Goal: Task Accomplishment & Management: Manage account settings

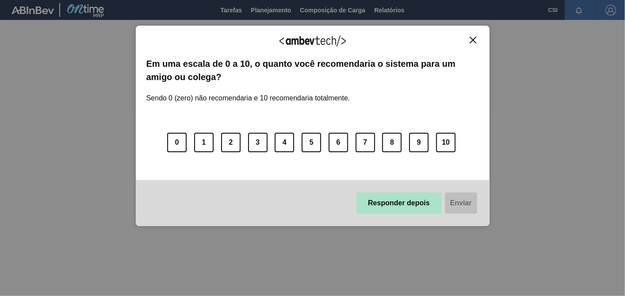
click at [414, 204] on button "Responder depois" at bounding box center [399, 202] width 85 height 21
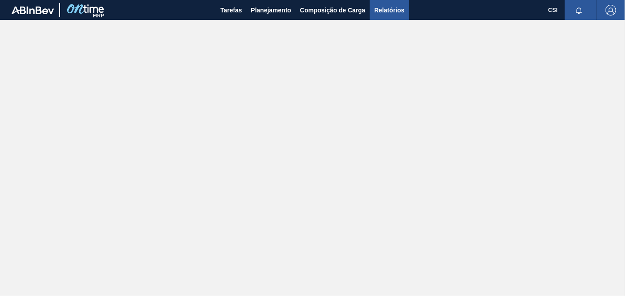
click at [396, 7] on span "Relatórios" at bounding box center [389, 10] width 30 height 11
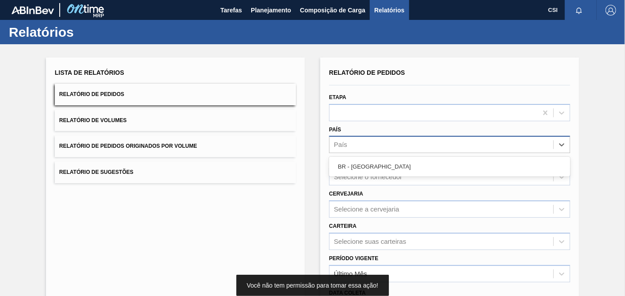
click at [351, 143] on div "País" at bounding box center [442, 145] width 224 height 13
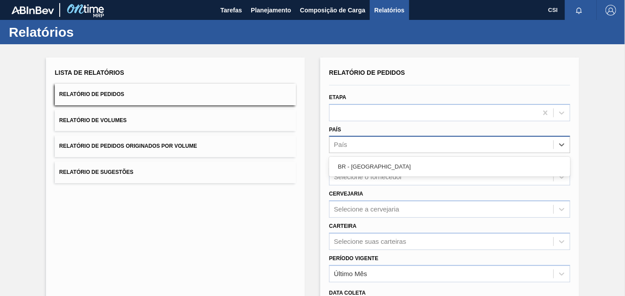
click at [357, 142] on div "País" at bounding box center [442, 145] width 224 height 13
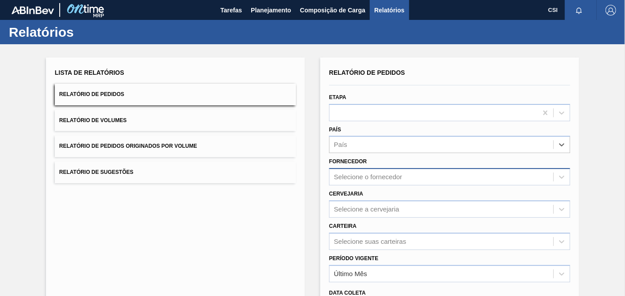
click at [361, 176] on div "Selecione o fornecedor" at bounding box center [368, 177] width 68 height 8
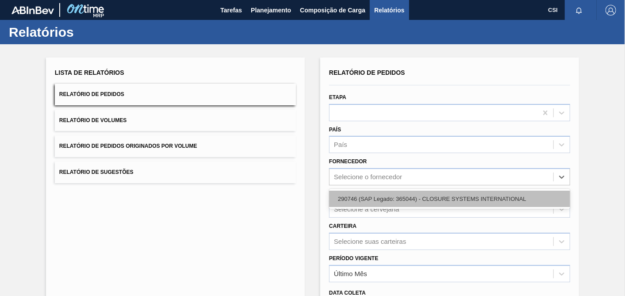
click at [370, 194] on div "290746 (SAP Legado: 365044) - CLOSURE SYSTEMS INTERNATIONAL" at bounding box center [449, 199] width 241 height 16
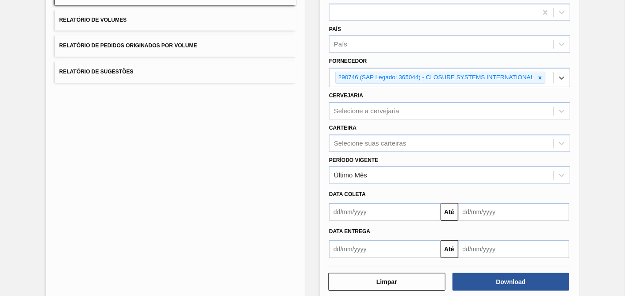
scroll to position [113, 0]
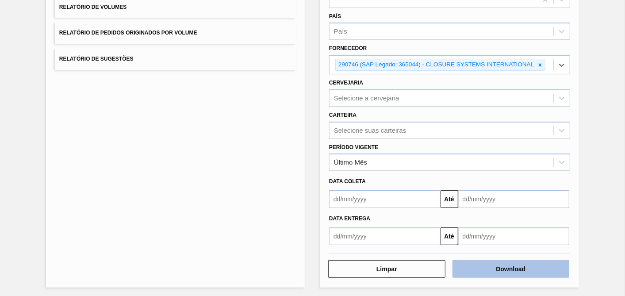
click at [508, 260] on button "Download" at bounding box center [511, 269] width 117 height 18
click at [514, 260] on button "Download" at bounding box center [511, 269] width 117 height 18
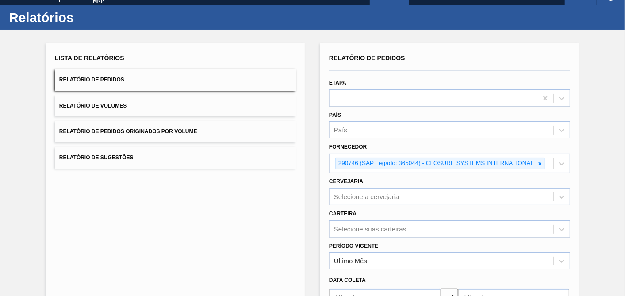
scroll to position [0, 0]
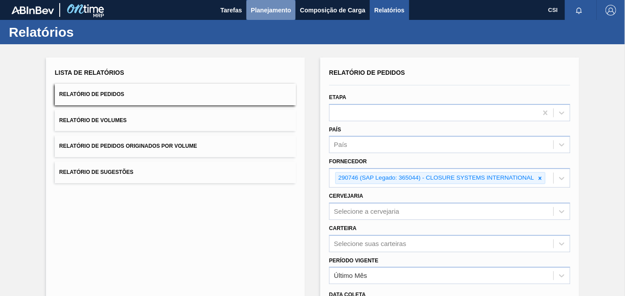
click at [260, 12] on span "Planejamento" at bounding box center [271, 10] width 40 height 11
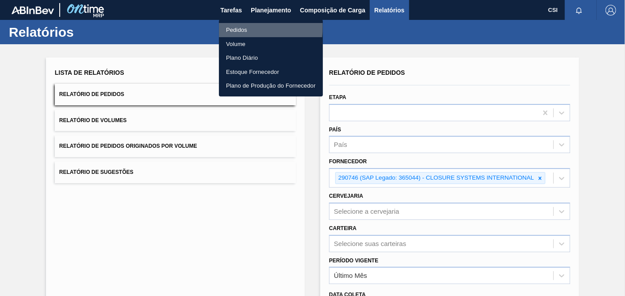
click at [241, 27] on li "Pedidos" at bounding box center [271, 30] width 104 height 14
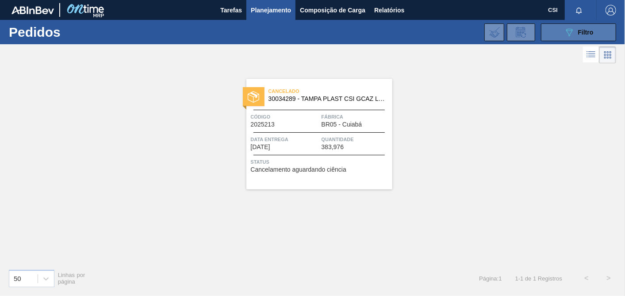
click at [556, 30] on button "089F7B8B-B2A5-4AFE-B5C0-19BA573D28AC Filtro" at bounding box center [578, 32] width 75 height 18
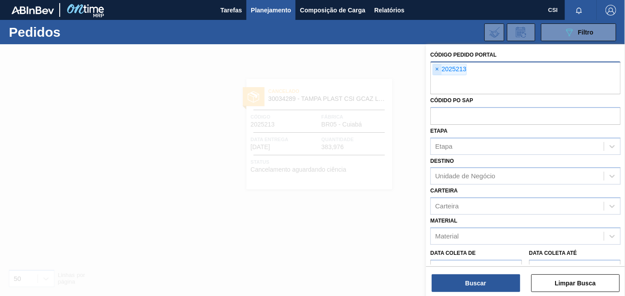
click at [435, 70] on span "×" at bounding box center [437, 69] width 8 height 11
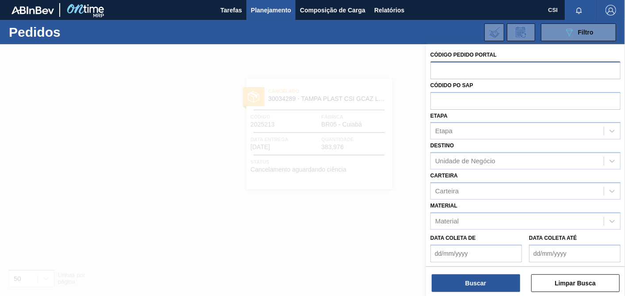
paste input "2029253"
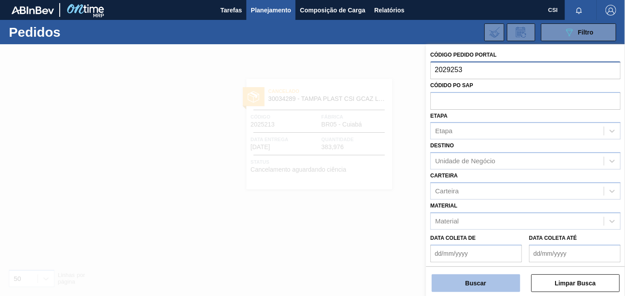
type input "2029253"
click at [491, 289] on button "Buscar" at bounding box center [476, 283] width 89 height 18
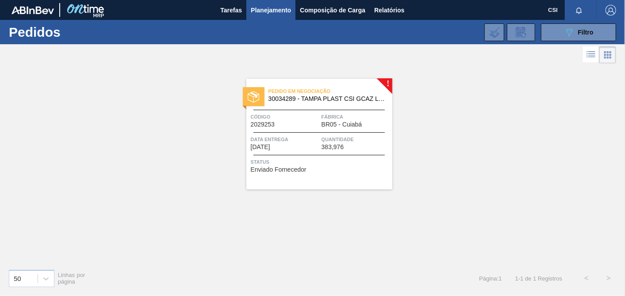
click at [330, 153] on div "Pedido em Negociação 30034289 - TAMPA PLAST CSI GCAZ LF NIV24 Código 2029253 Fá…" at bounding box center [319, 134] width 146 height 111
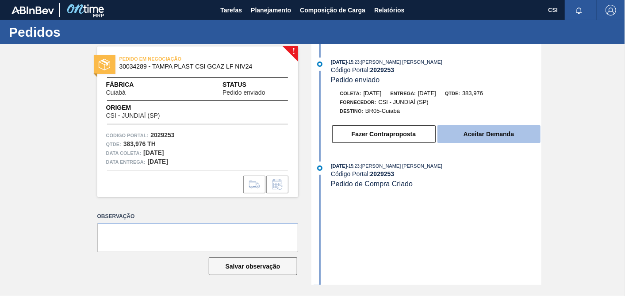
click at [503, 135] on button "Aceitar Demanda" at bounding box center [489, 134] width 103 height 18
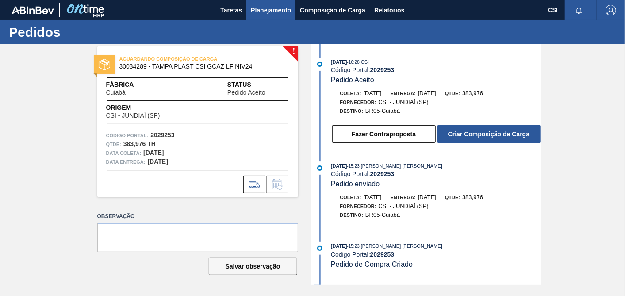
click at [262, 13] on span "Planejamento" at bounding box center [271, 10] width 40 height 11
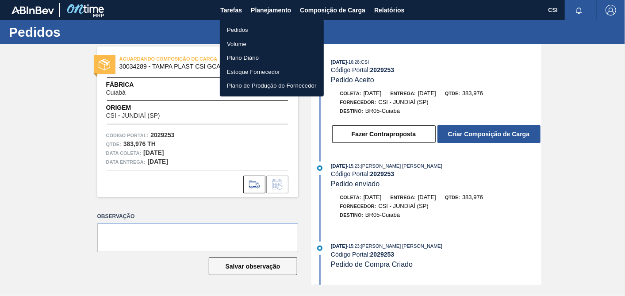
click at [246, 30] on li "Pedidos" at bounding box center [272, 30] width 104 height 14
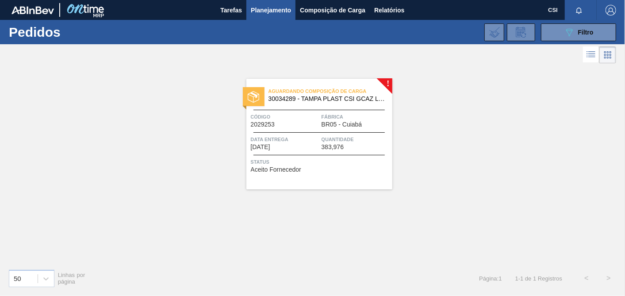
click at [372, 150] on div "Aguardando Composição de Carga 30034289 - TAMPA PLAST CSI GCAZ LF NIV24 Código …" at bounding box center [319, 134] width 146 height 111
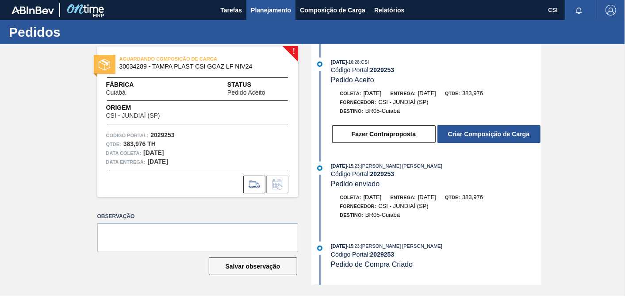
click at [263, 8] on span "Planejamento" at bounding box center [271, 10] width 40 height 11
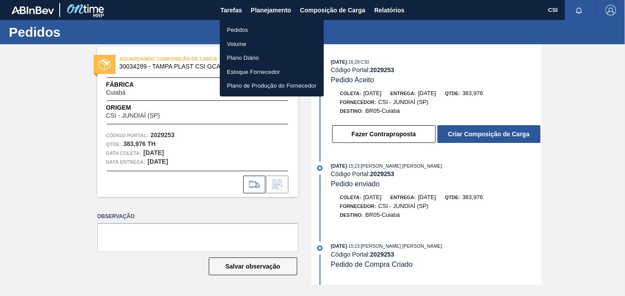
click at [241, 31] on li "Pedidos" at bounding box center [272, 30] width 104 height 14
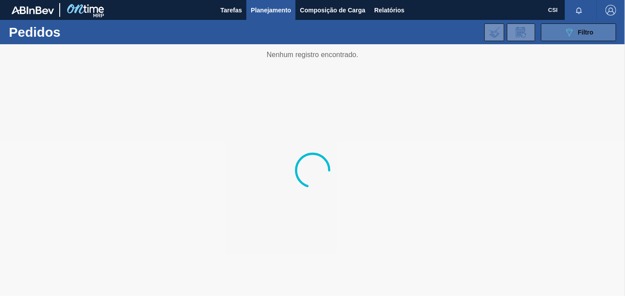
click at [579, 34] on span "Filtro" at bounding box center [585, 32] width 15 height 7
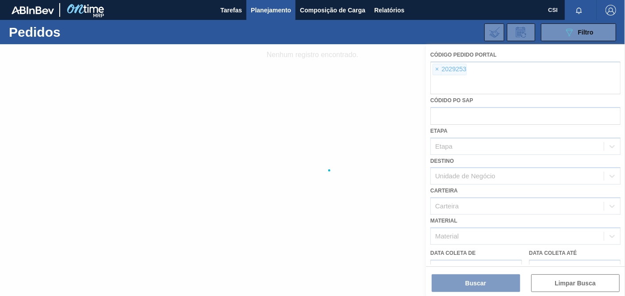
click at [436, 73] on div at bounding box center [312, 170] width 625 height 252
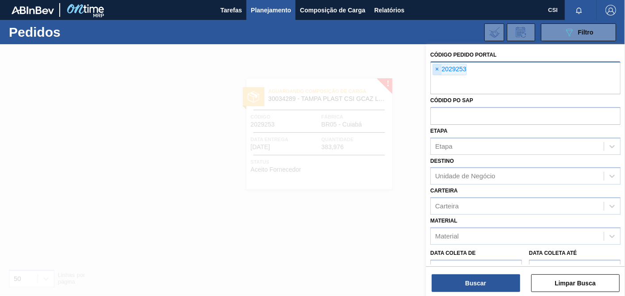
click at [436, 69] on span "×" at bounding box center [437, 69] width 8 height 11
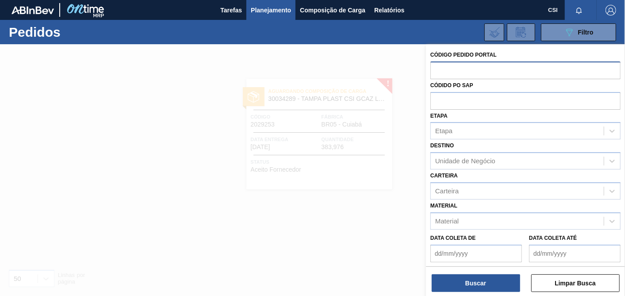
paste input "2029254"
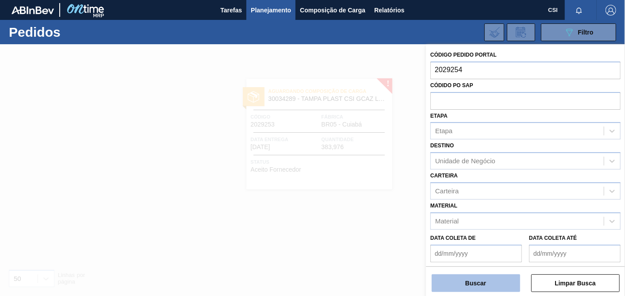
type input "2029254"
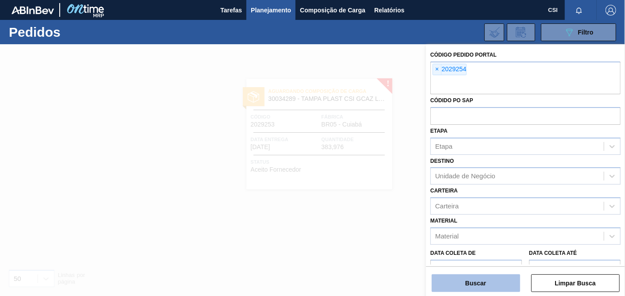
click at [481, 284] on button "Buscar" at bounding box center [476, 283] width 89 height 18
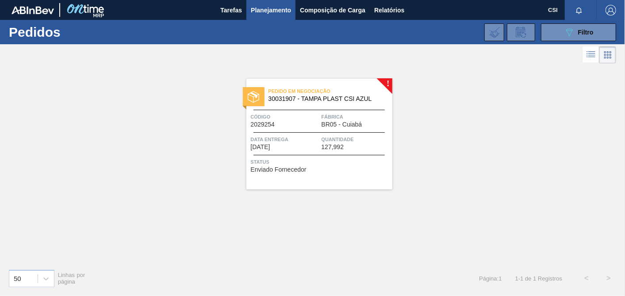
click at [346, 174] on div "Pedido em Negociação 30031907 - TAMPA PLAST CSI AZUL Código 2029254 Fábrica BR0…" at bounding box center [319, 134] width 146 height 111
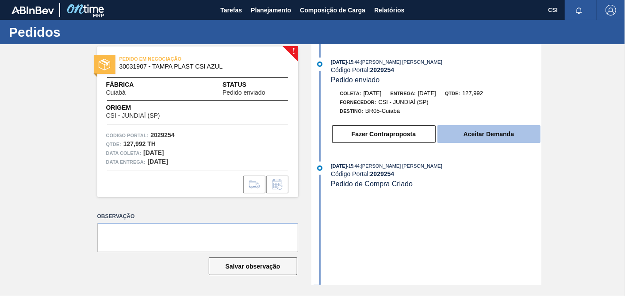
click at [503, 136] on button "Aceitar Demanda" at bounding box center [489, 134] width 103 height 18
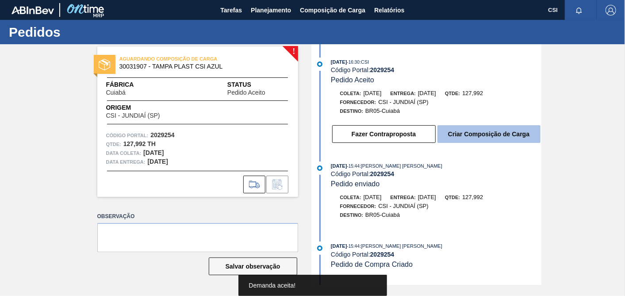
click at [484, 138] on button "Criar Composição de Carga" at bounding box center [489, 134] width 103 height 18
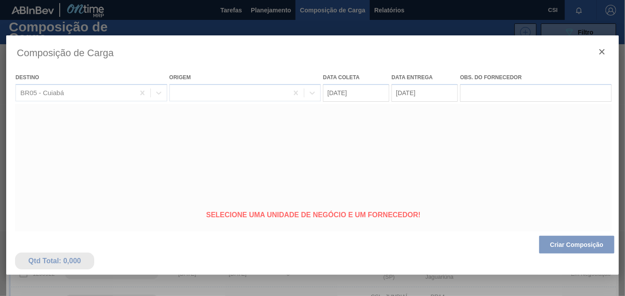
type coleta "[DATE]"
type entrega "[DATE]"
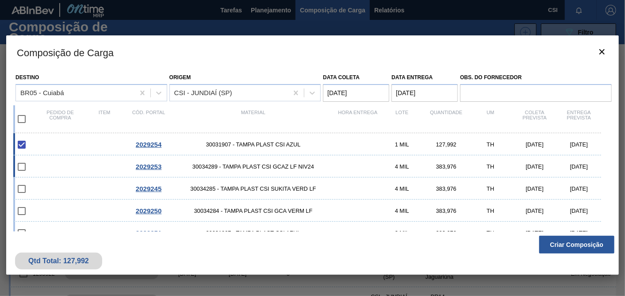
click at [23, 167] on input "checkbox" at bounding box center [21, 167] width 19 height 19
click at [21, 167] on input "checkbox" at bounding box center [21, 167] width 19 height 19
click at [22, 167] on input "checkbox" at bounding box center [21, 167] width 19 height 19
click at [22, 166] on input "checkbox" at bounding box center [21, 167] width 19 height 19
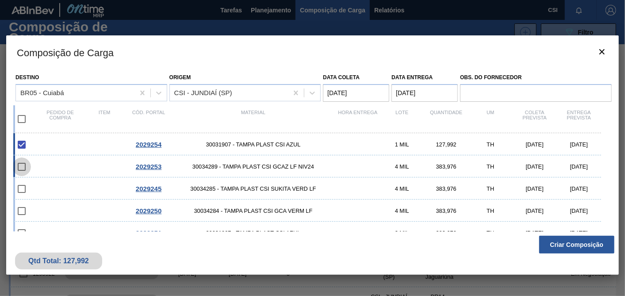
checkbox input "false"
click at [223, 164] on span "30034289 - TAMPA PLAST CSI GCAZ LF NIV24" at bounding box center [253, 166] width 165 height 7
checkbox input "true"
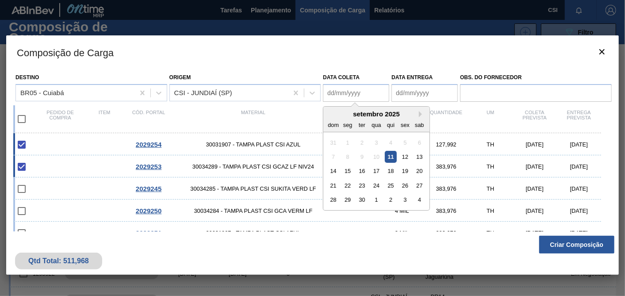
click at [361, 85] on coleta "Data coleta" at bounding box center [356, 93] width 66 height 18
click at [366, 173] on div "16" at bounding box center [362, 171] width 12 height 12
type coleta "[DATE]"
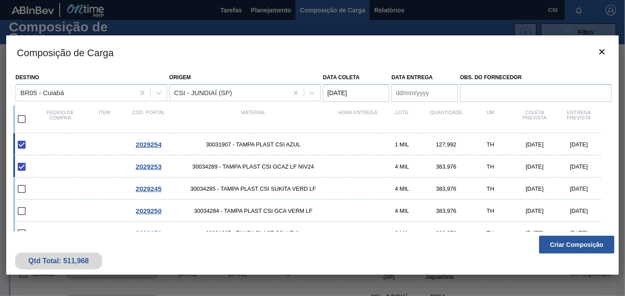
click at [414, 96] on entrega "Data entrega" at bounding box center [425, 93] width 66 height 18
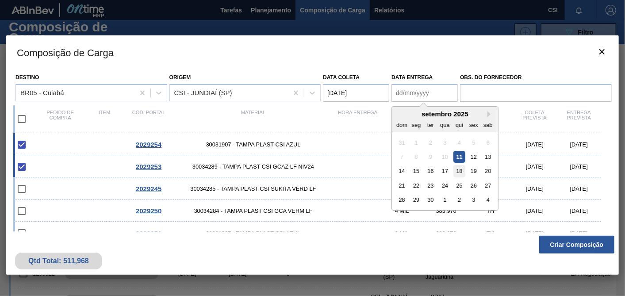
click at [460, 172] on div "18" at bounding box center [460, 171] width 12 height 12
type entrega "[DATE]"
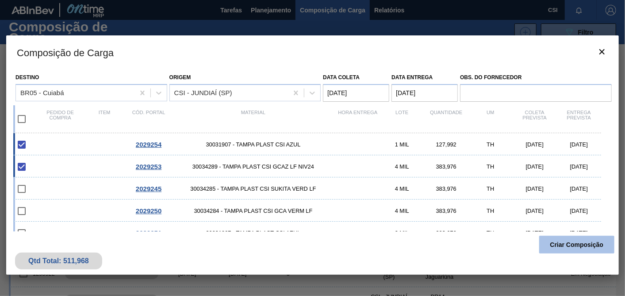
click at [597, 246] on button "Criar Composição" at bounding box center [576, 245] width 75 height 18
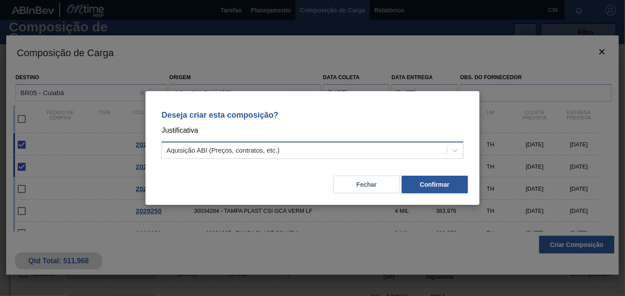
click at [215, 155] on div "Aquisição ABI (Preços, contratos, etc.)" at bounding box center [304, 150] width 285 height 13
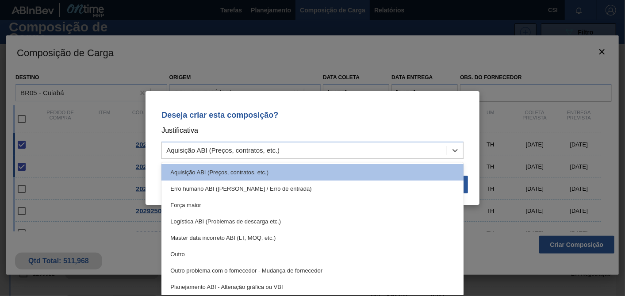
click at [202, 133] on p "Justificativa" at bounding box center [313, 131] width 302 height 12
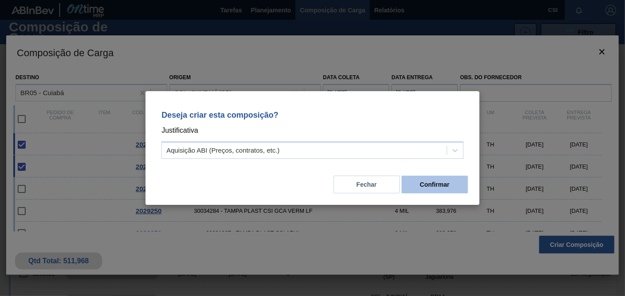
click at [430, 189] on button "Confirmar" at bounding box center [435, 185] width 66 height 18
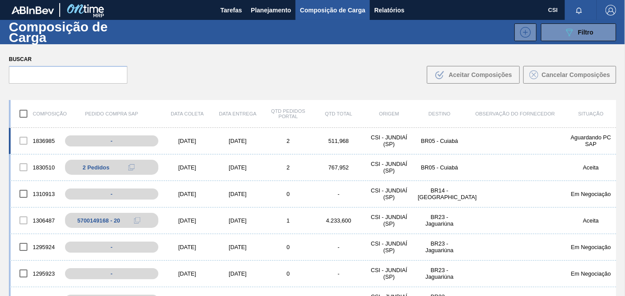
click at [461, 138] on div "BR05 - Cuiabá" at bounding box center [440, 141] width 50 height 7
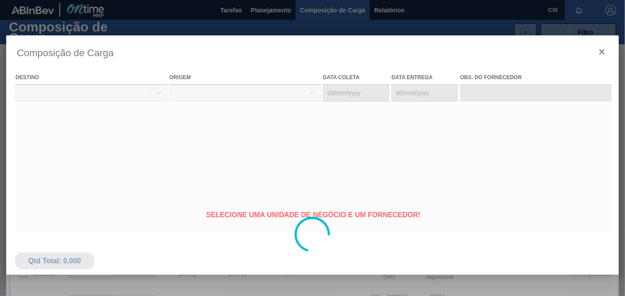
type coleta "[DATE]"
type entrega "[DATE]"
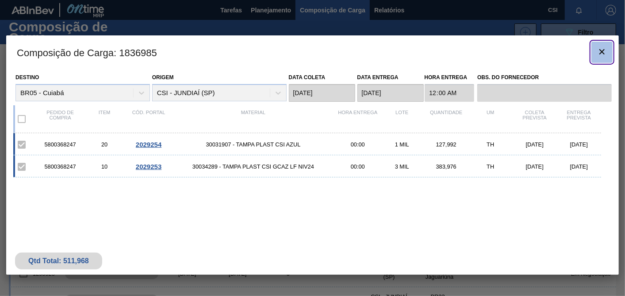
click at [601, 50] on icon "botão de ícone" at bounding box center [602, 51] width 5 height 5
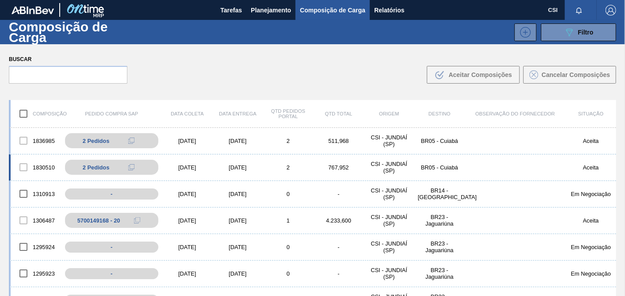
click at [208, 169] on div "[DATE]" at bounding box center [187, 167] width 50 height 7
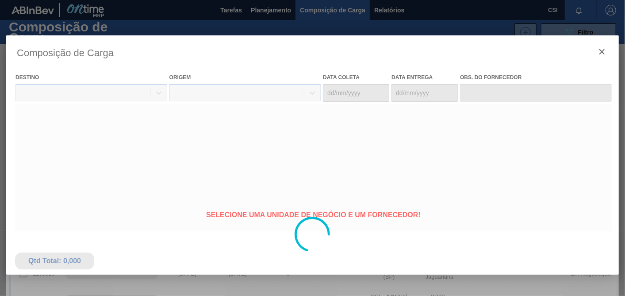
type coleta "[DATE]"
type entrega "[DATE]"
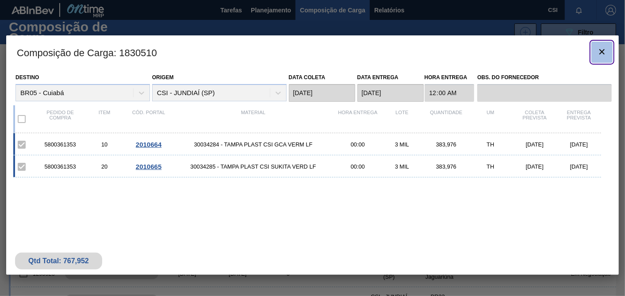
click at [600, 48] on icon "botão de ícone" at bounding box center [602, 51] width 11 height 11
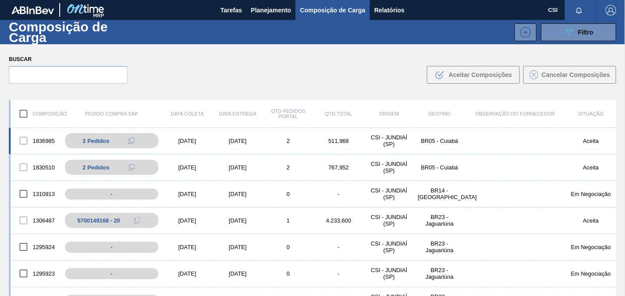
click at [248, 136] on div "1836985 2 Pedidos 5800368247 - 10 5800368247 - 20 [DATE] [DATE] 2 511,968 CSI -…" at bounding box center [313, 141] width 608 height 27
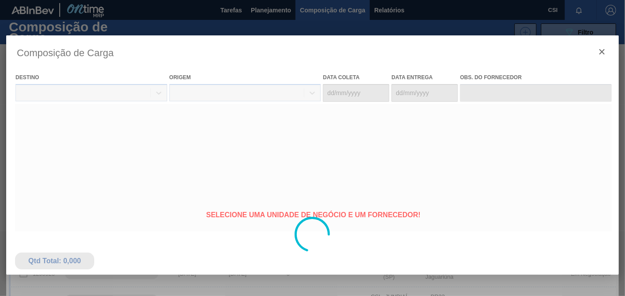
type coleta "[DATE]"
type entrega "[DATE]"
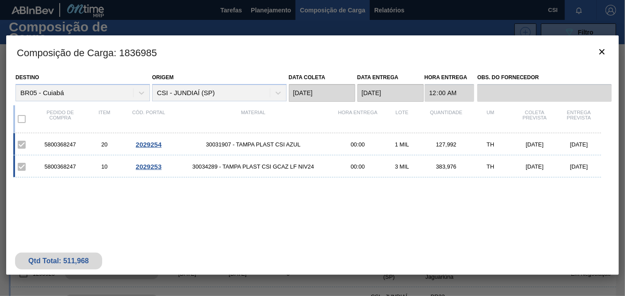
click at [156, 144] on span "2029254" at bounding box center [149, 145] width 26 height 8
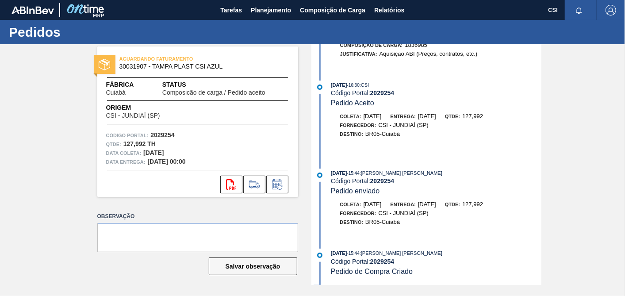
scroll to position [258, 0]
click at [257, 187] on icon at bounding box center [254, 184] width 14 height 11
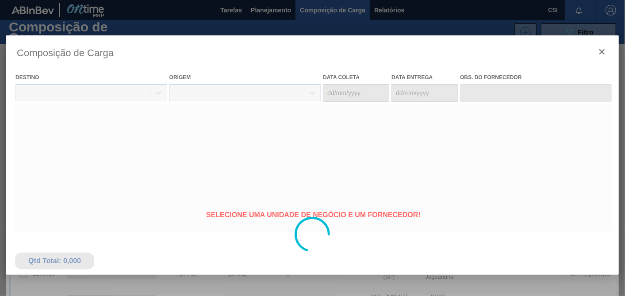
type coleta "[DATE]"
type entrega "[DATE]"
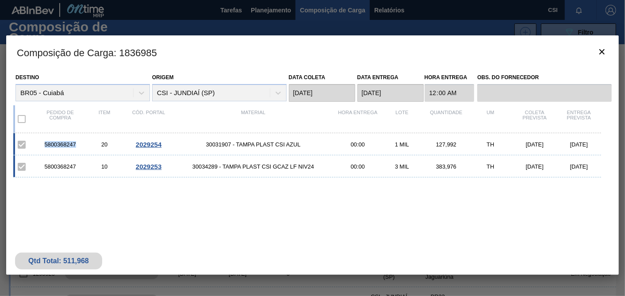
drag, startPoint x: 45, startPoint y: 146, endPoint x: 77, endPoint y: 148, distance: 31.5
click at [77, 148] on div "5800368247" at bounding box center [60, 144] width 44 height 7
copy div "5800368247"
click at [604, 53] on icon "botão de ícone" at bounding box center [602, 51] width 5 height 5
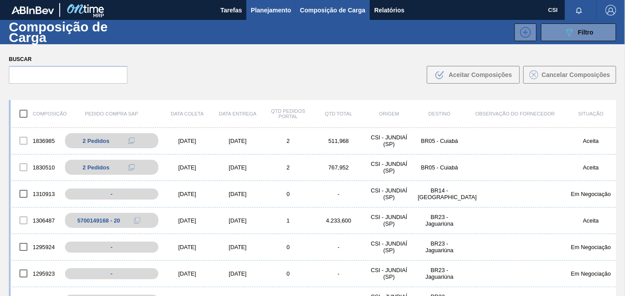
click at [254, 10] on span "Planejamento" at bounding box center [271, 10] width 40 height 11
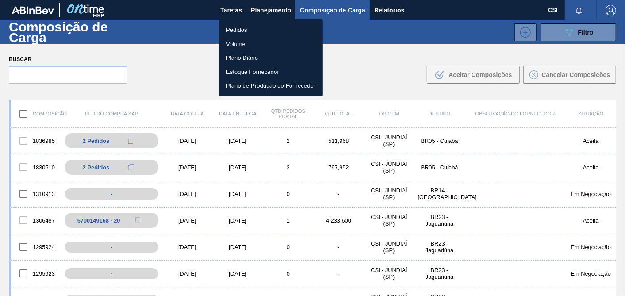
drag, startPoint x: 246, startPoint y: 31, endPoint x: 598, endPoint y: 33, distance: 351.4
click at [246, 31] on li "Pedidos" at bounding box center [271, 30] width 104 height 14
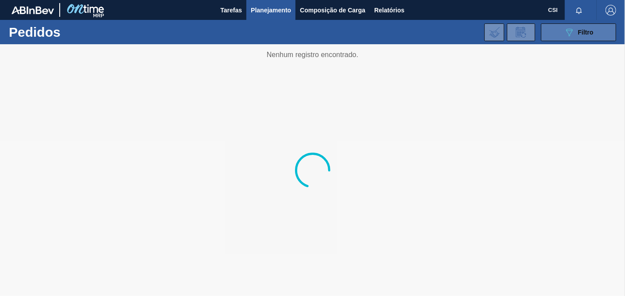
click at [585, 29] on span "Filtro" at bounding box center [585, 32] width 15 height 7
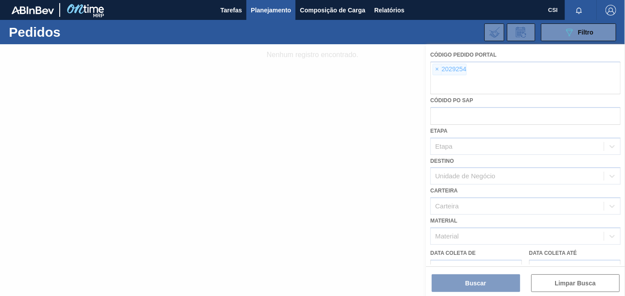
click at [439, 71] on div at bounding box center [312, 170] width 625 height 252
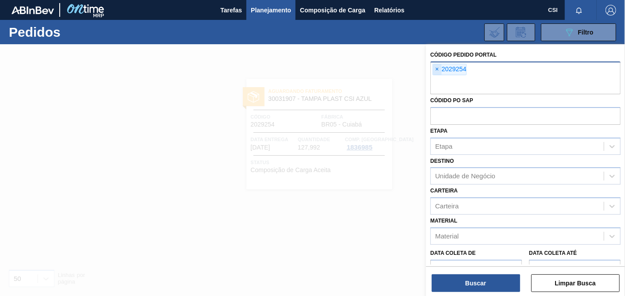
click at [436, 70] on span "×" at bounding box center [437, 69] width 8 height 11
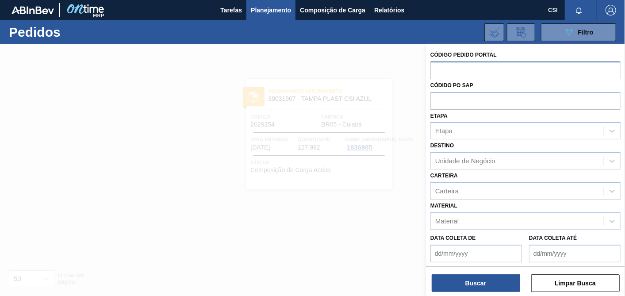
paste input "2029251"
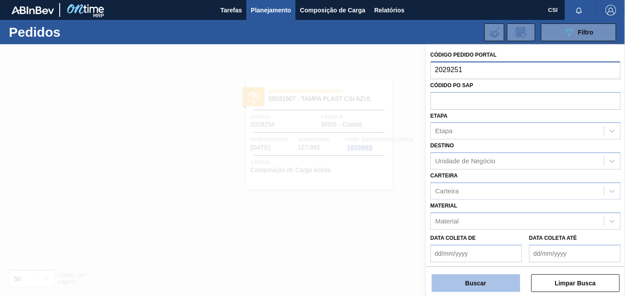
type input "2029251"
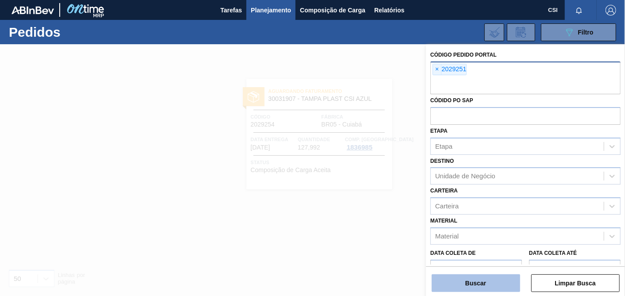
click at [495, 286] on button "Buscar" at bounding box center [476, 283] width 89 height 18
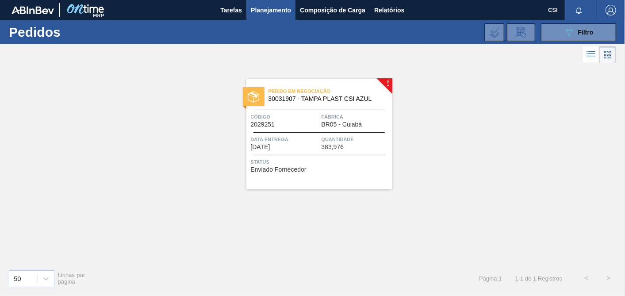
click at [343, 168] on div "Status Enviado Fornecedor" at bounding box center [320, 165] width 139 height 14
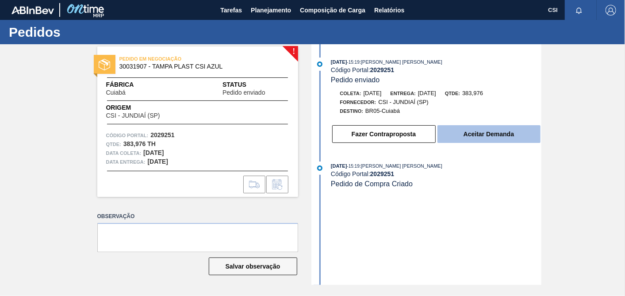
click at [504, 139] on button "Aceitar Demanda" at bounding box center [489, 134] width 103 height 18
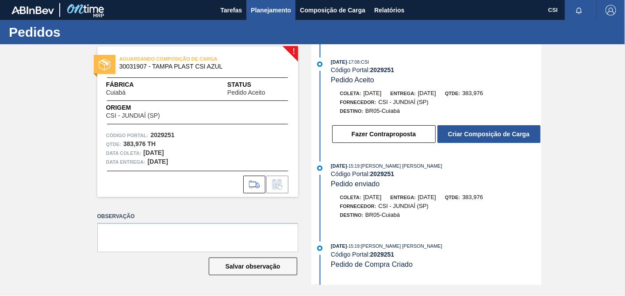
click at [270, 11] on span "Planejamento" at bounding box center [271, 10] width 40 height 11
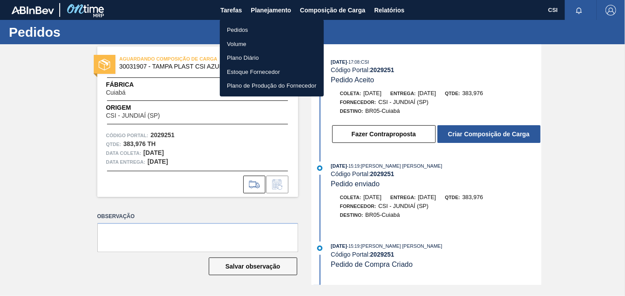
click at [241, 30] on li "Pedidos" at bounding box center [272, 30] width 104 height 14
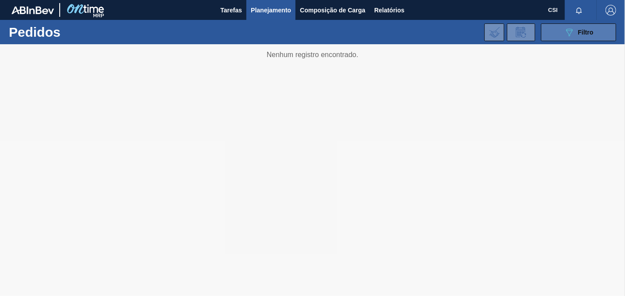
click at [599, 29] on button "089F7B8B-B2A5-4AFE-B5C0-19BA573D28AC Filtro" at bounding box center [578, 32] width 75 height 18
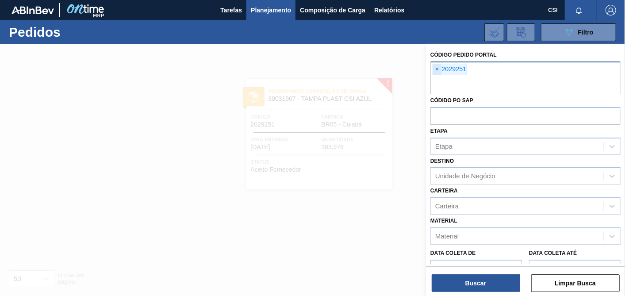
click at [437, 68] on span "×" at bounding box center [437, 69] width 8 height 11
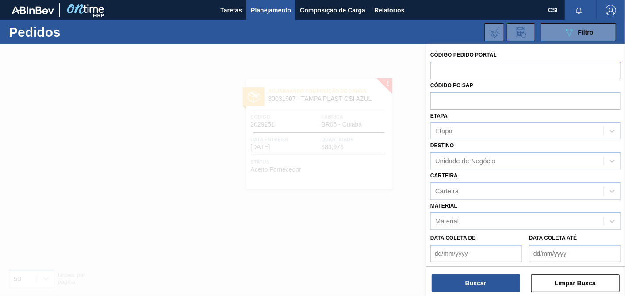
paste input "2029245"
type input "2029245"
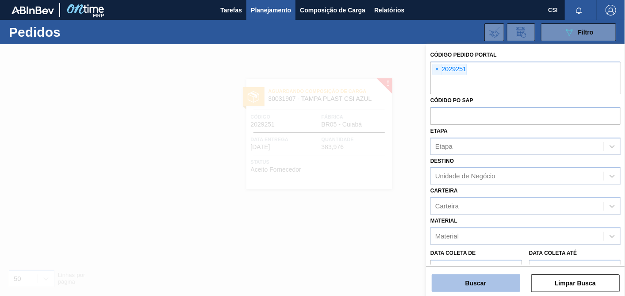
click at [480, 281] on button "Buscar" at bounding box center [476, 283] width 89 height 18
